Goal: Answer question/provide support: Share knowledge or assist other users

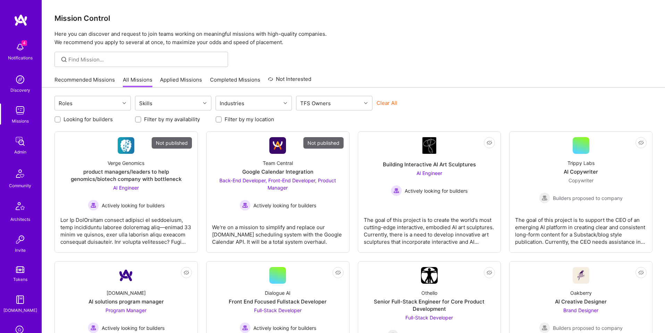
scroll to position [110, 0]
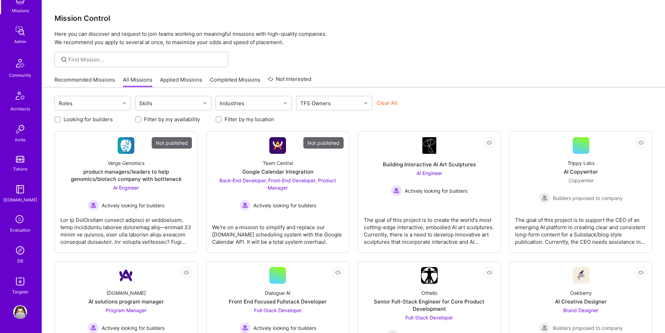
click at [22, 256] on img at bounding box center [20, 250] width 14 height 14
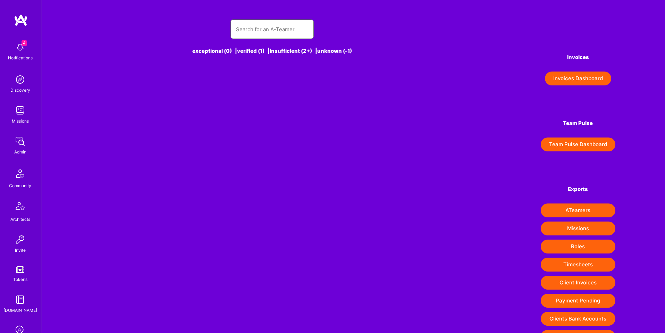
click at [242, 28] on input "text" at bounding box center [272, 29] width 72 height 18
paste input "[EMAIL_ADDRESS][DOMAIN_NAME]"
type input "[EMAIL_ADDRESS][DOMAIN_NAME]"
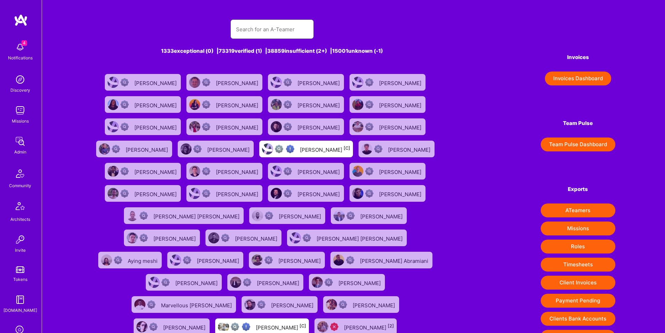
paste input "[EMAIL_ADDRESS][DOMAIN_NAME]"
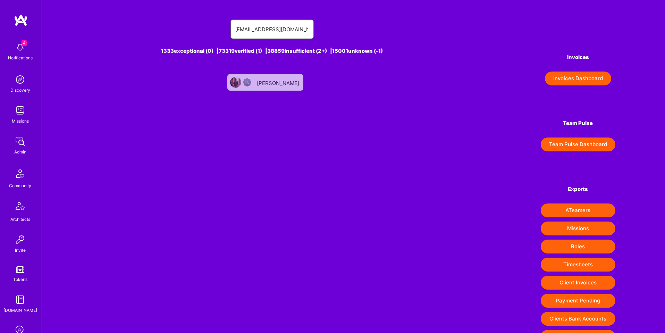
type input "[EMAIL_ADDRESS][DOMAIN_NAME]"
click at [277, 81] on div "[PERSON_NAME]" at bounding box center [279, 82] width 44 height 9
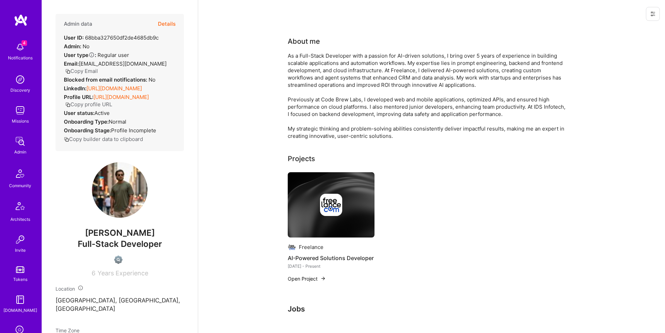
click at [653, 15] on icon at bounding box center [653, 14] width 6 height 6
click at [627, 27] on button "Login as vishal" at bounding box center [628, 30] width 64 height 18
